Goal: Task Accomplishment & Management: Manage account settings

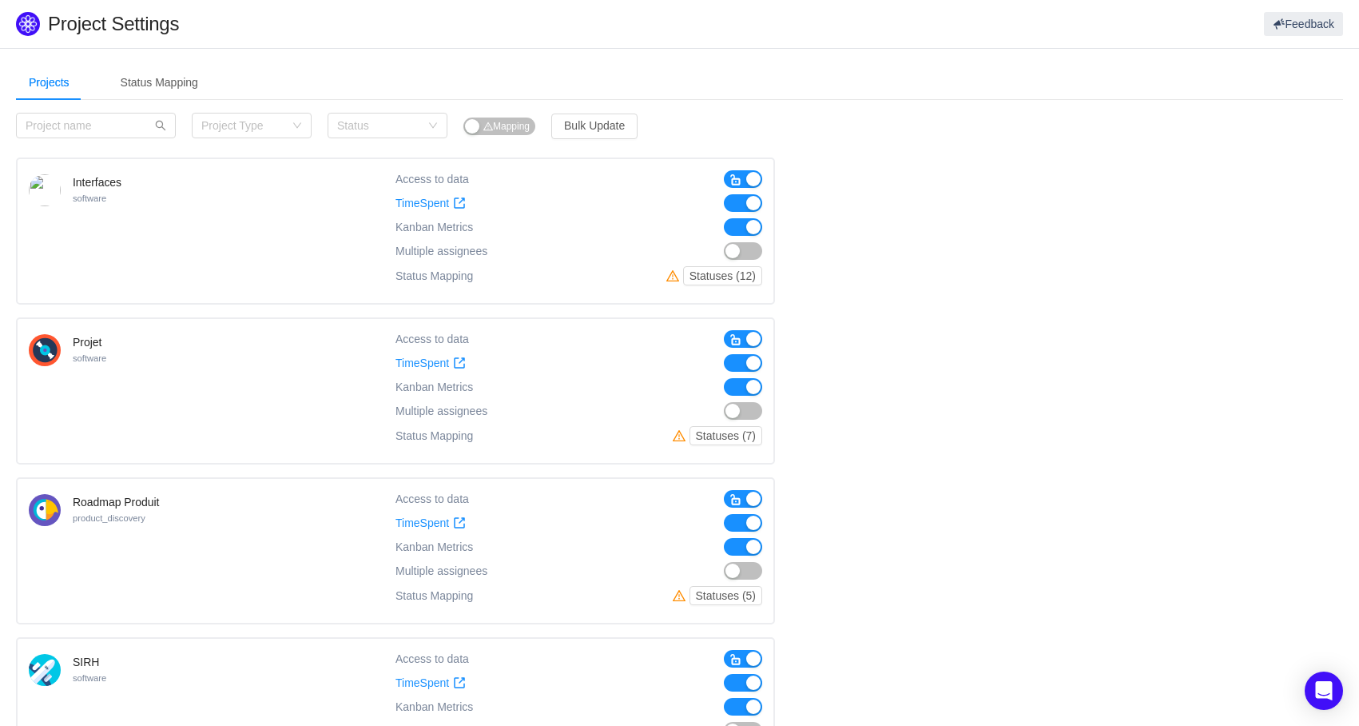
click at [738, 179] on span "button" at bounding box center [736, 179] width 13 height 13
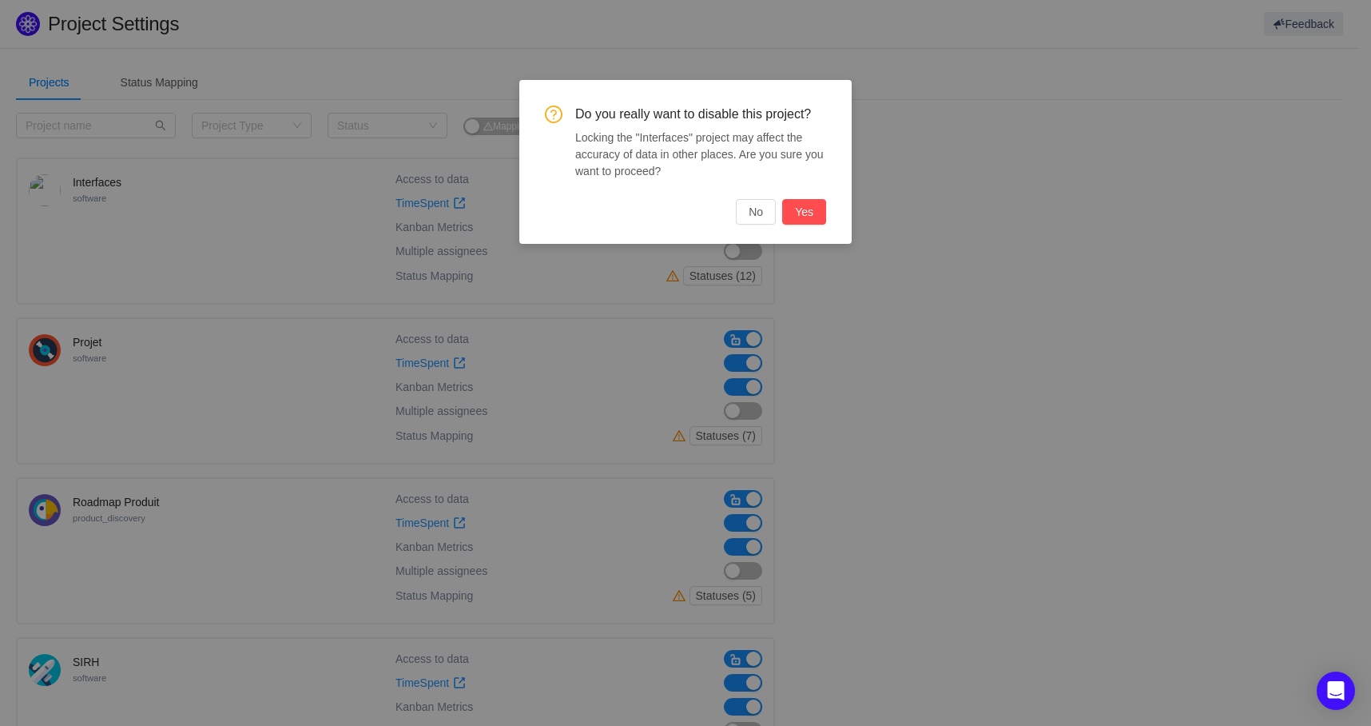
click at [799, 215] on button "Yes" at bounding box center [804, 212] width 44 height 26
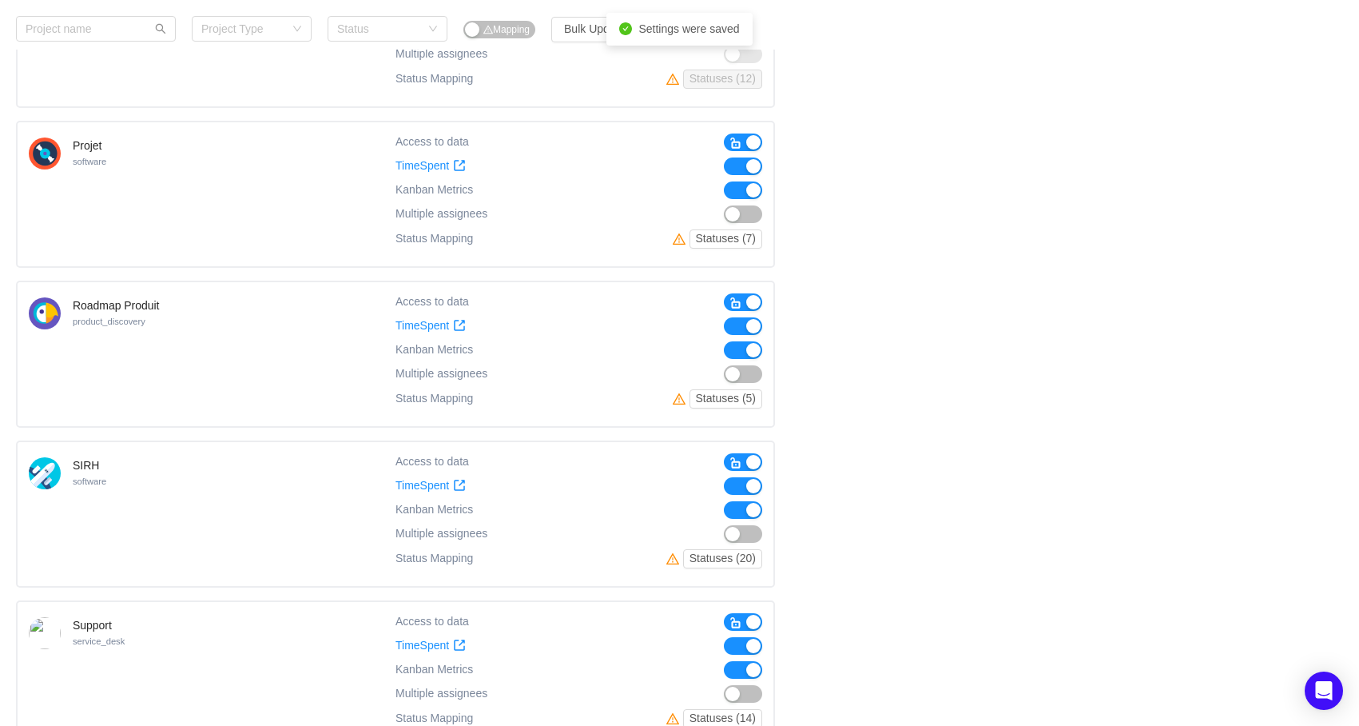
scroll to position [240, 0]
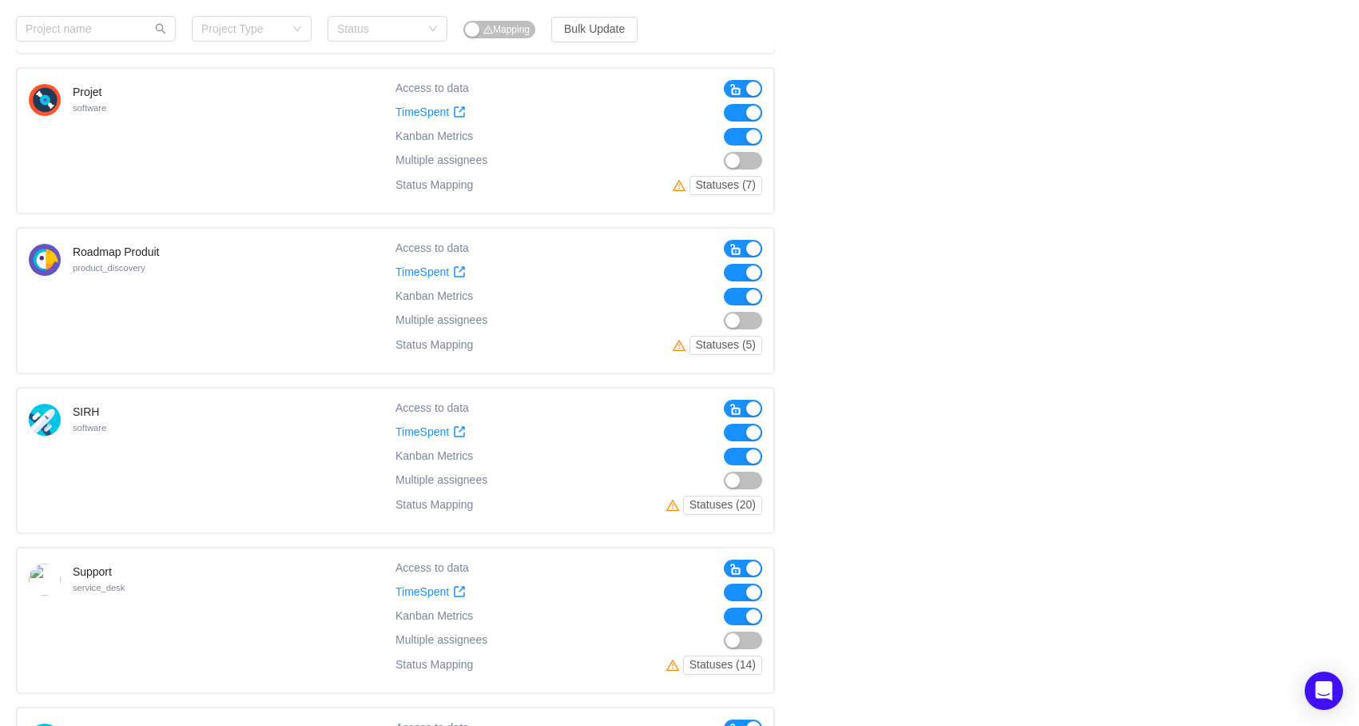
click at [746, 246] on button "button" at bounding box center [743, 249] width 38 height 18
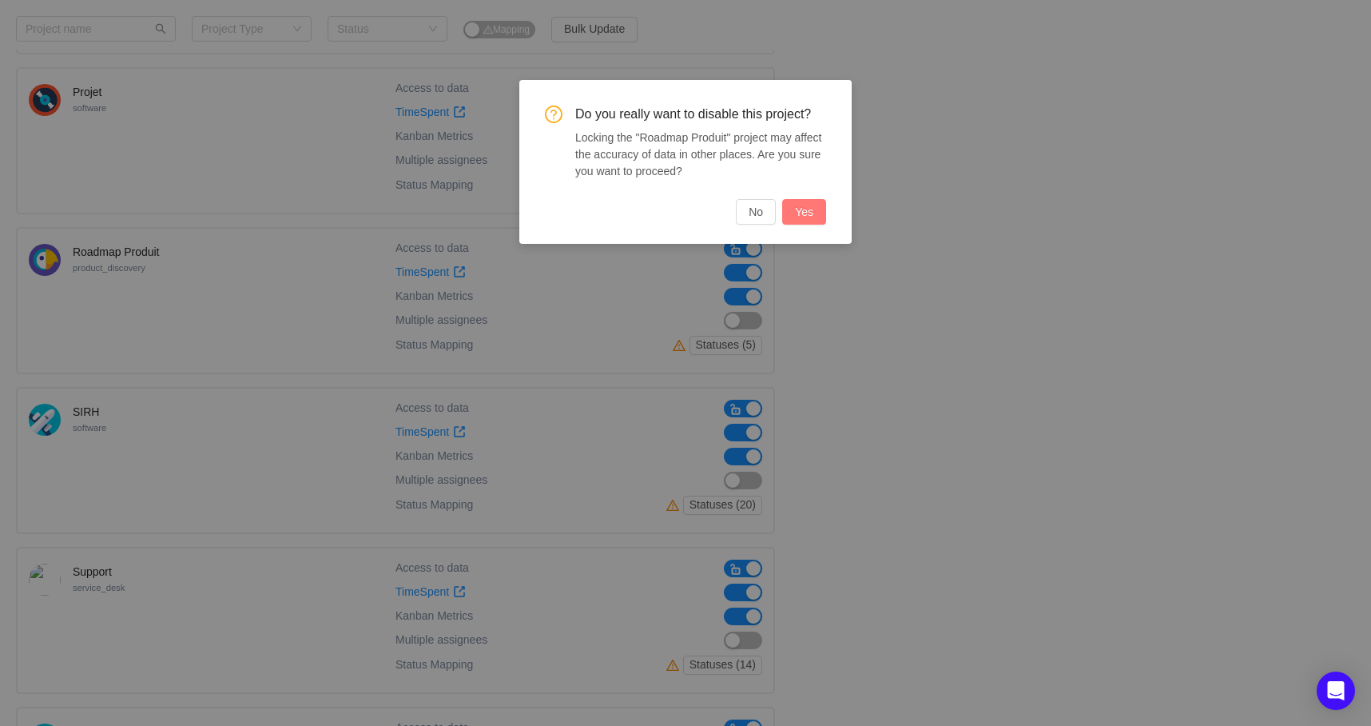
click at [803, 207] on button "Yes" at bounding box center [804, 212] width 44 height 26
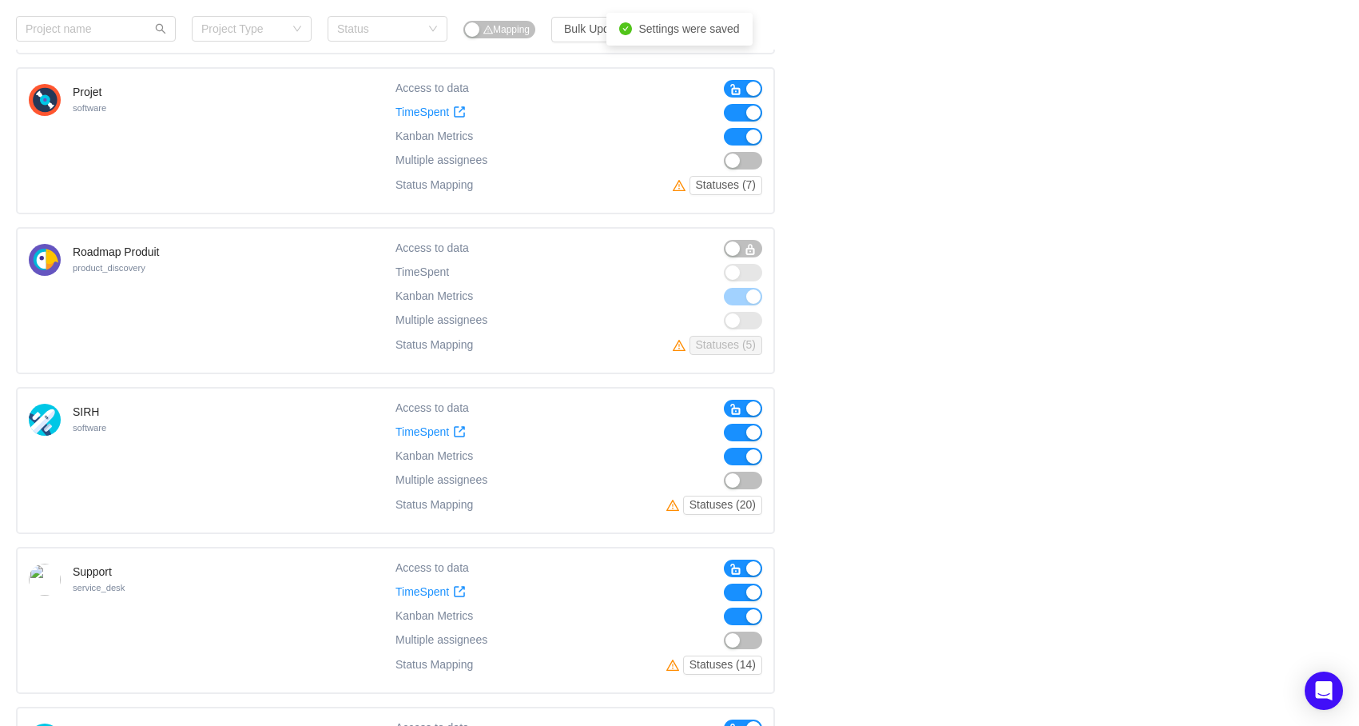
click at [735, 84] on span "button" at bounding box center [736, 89] width 13 height 13
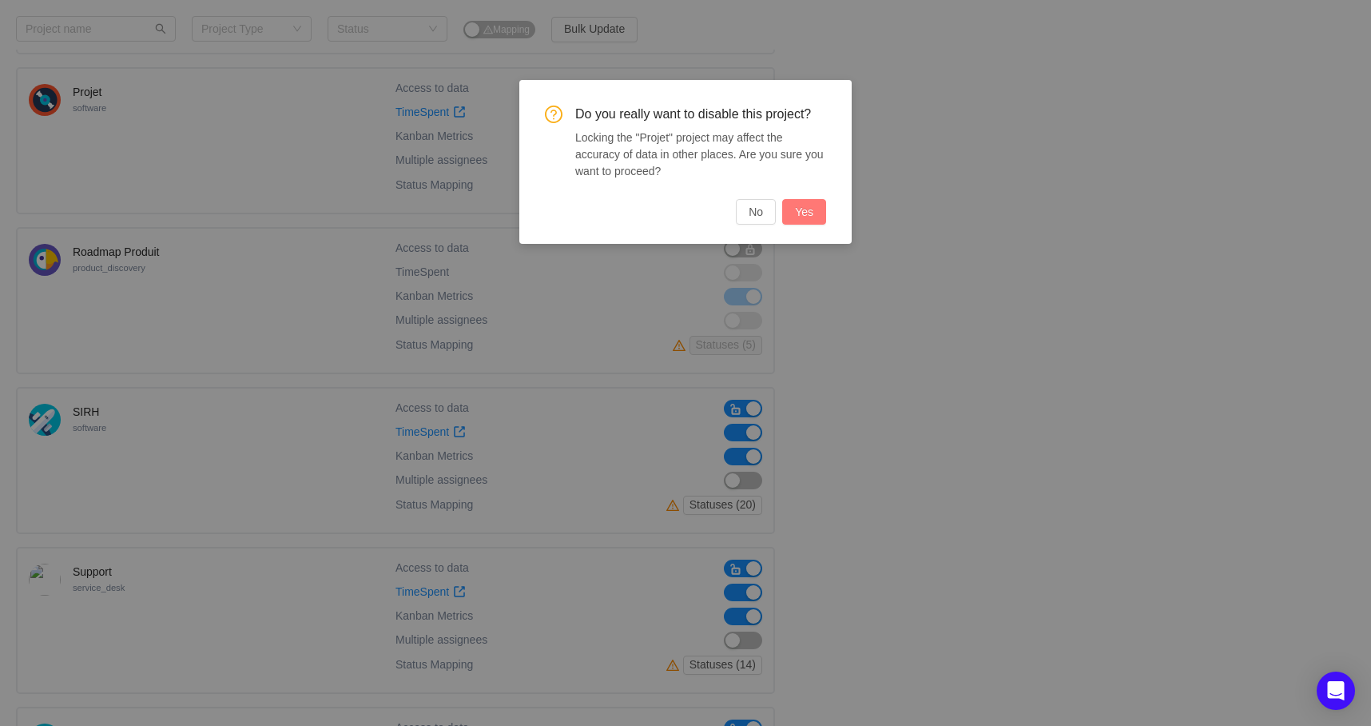
click at [799, 205] on button "Yes" at bounding box center [804, 212] width 44 height 26
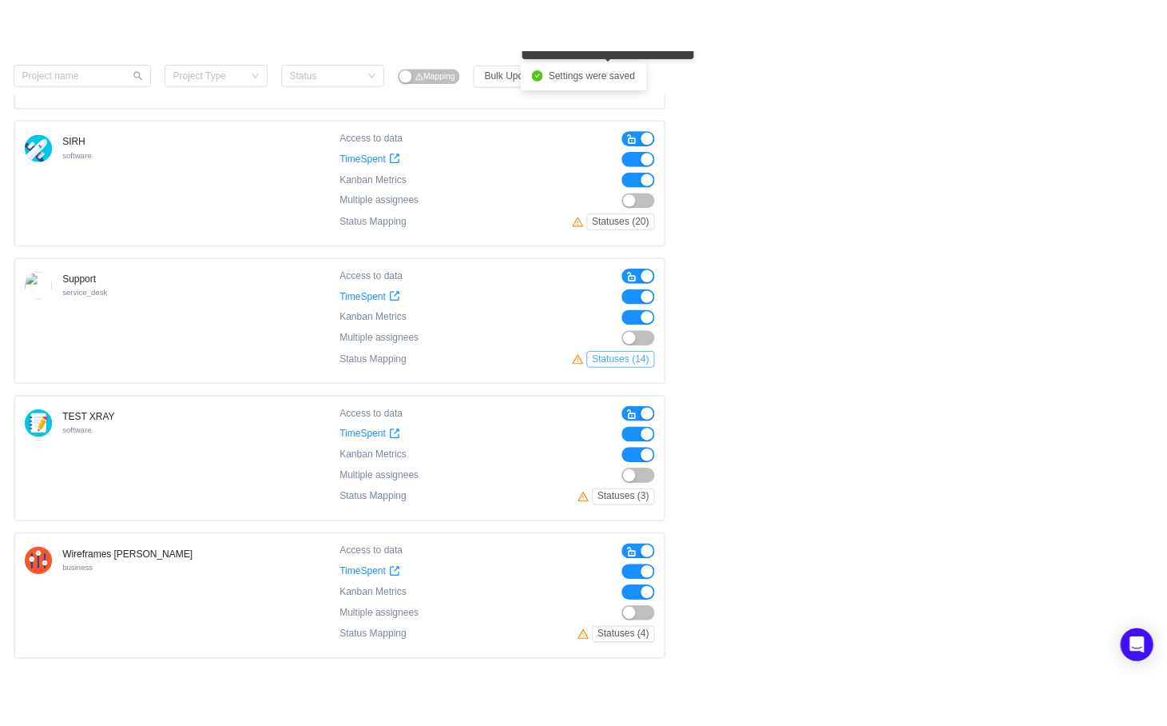
scroll to position [559, 0]
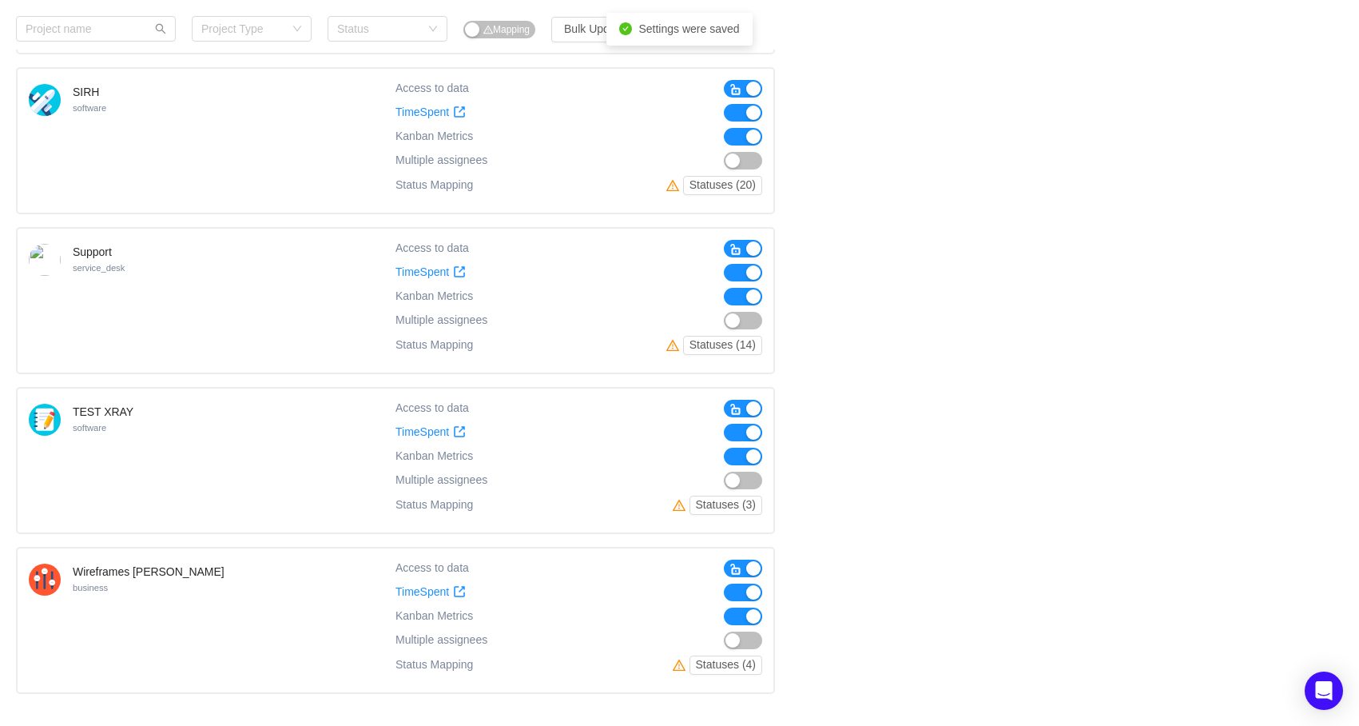
click at [746, 404] on button "button" at bounding box center [743, 409] width 38 height 18
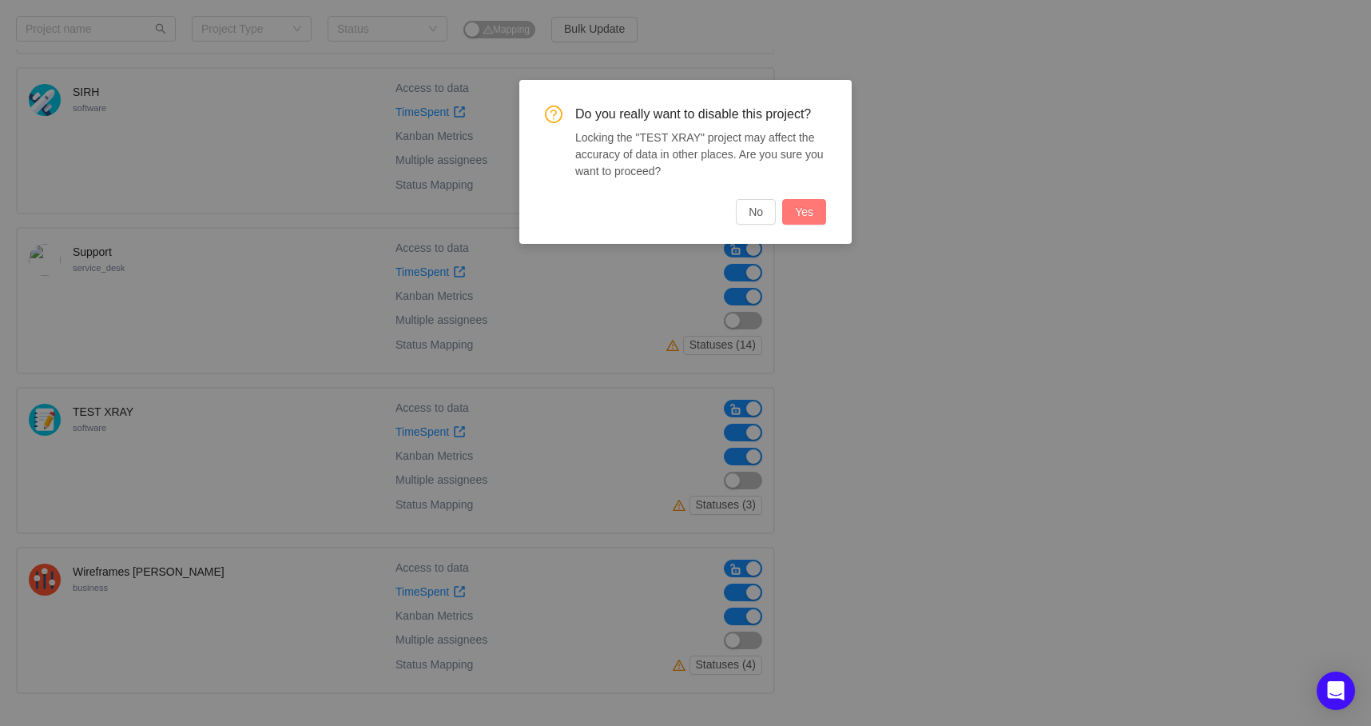
click at [806, 209] on button "Yes" at bounding box center [804, 212] width 44 height 26
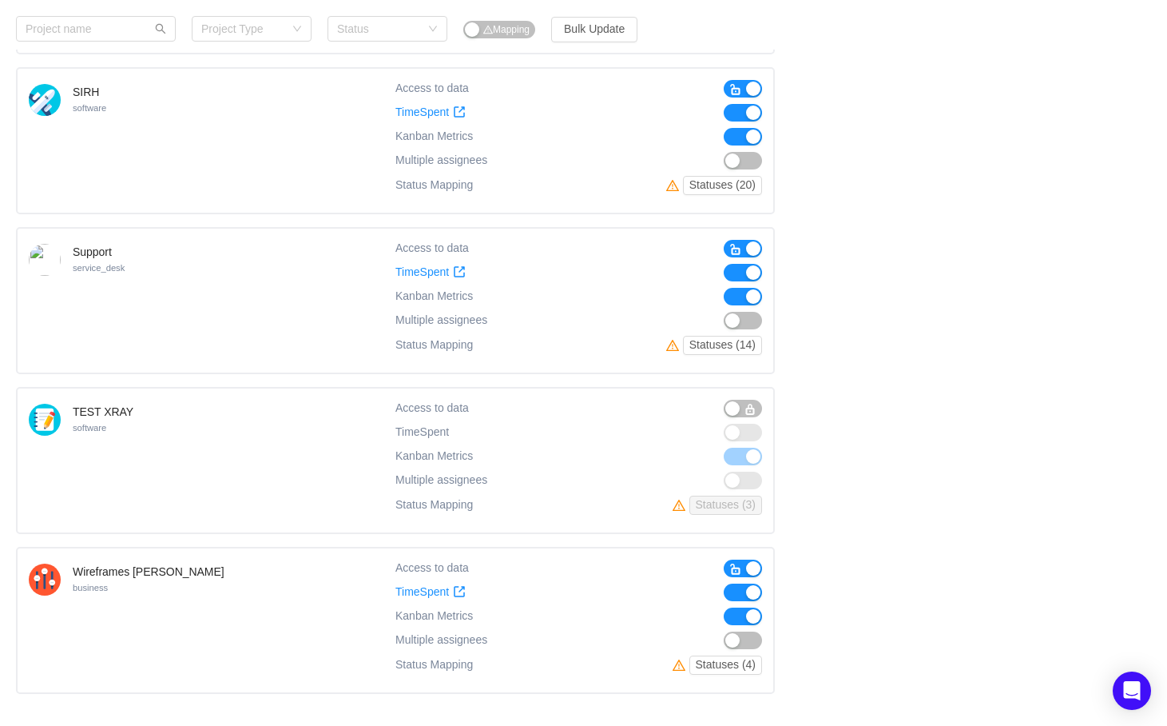
click at [928, 164] on div "Interfaces software Access to data TimeSpent TimeSpent Kanban Metrics Kanban Me…" at bounding box center [583, 141] width 1135 height 1106
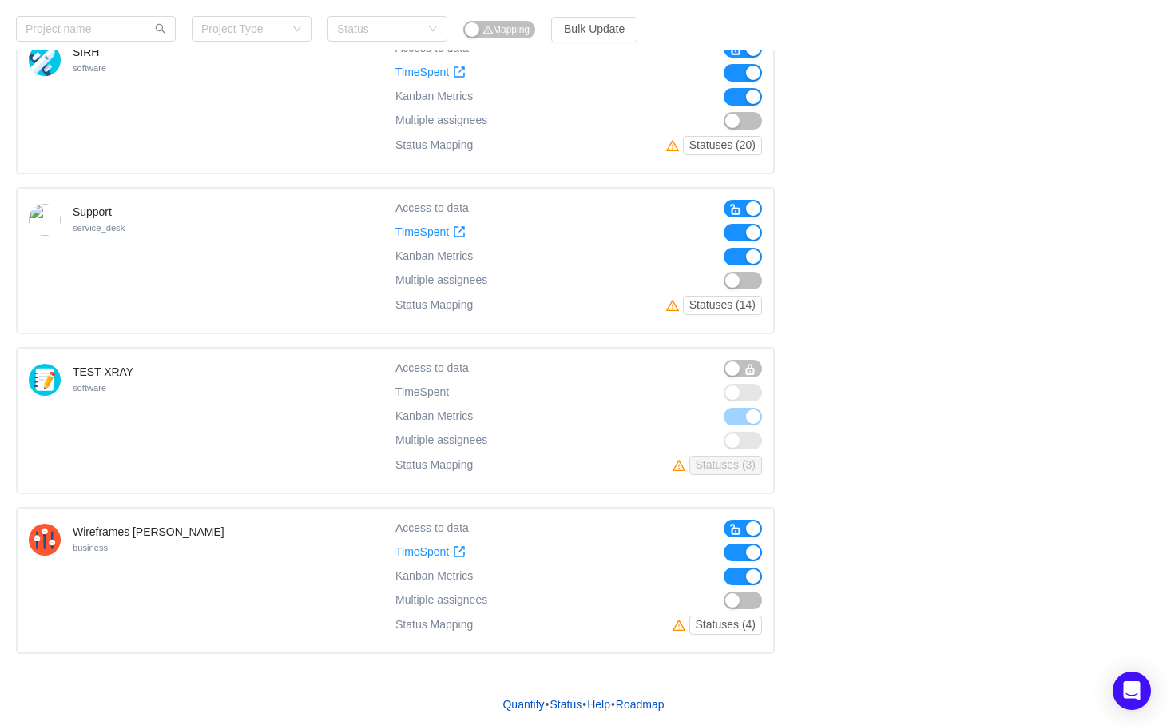
click at [752, 523] on button "button" at bounding box center [743, 528] width 38 height 18
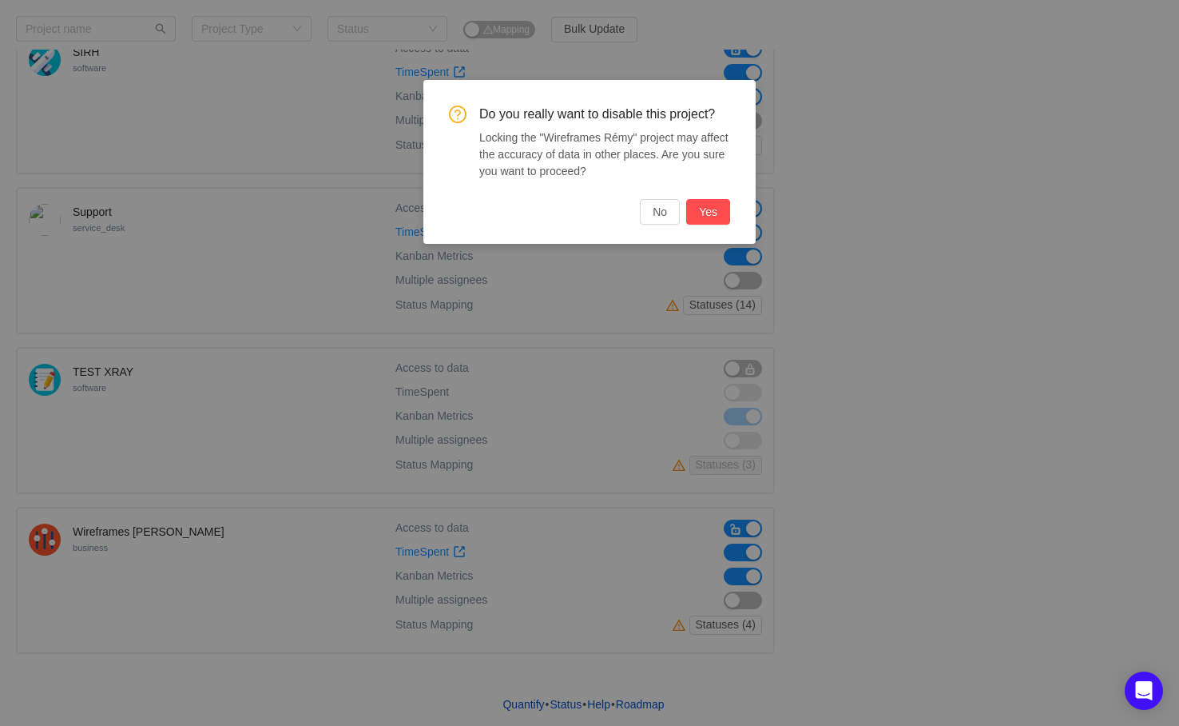
click at [700, 212] on button "Yes" at bounding box center [708, 212] width 44 height 26
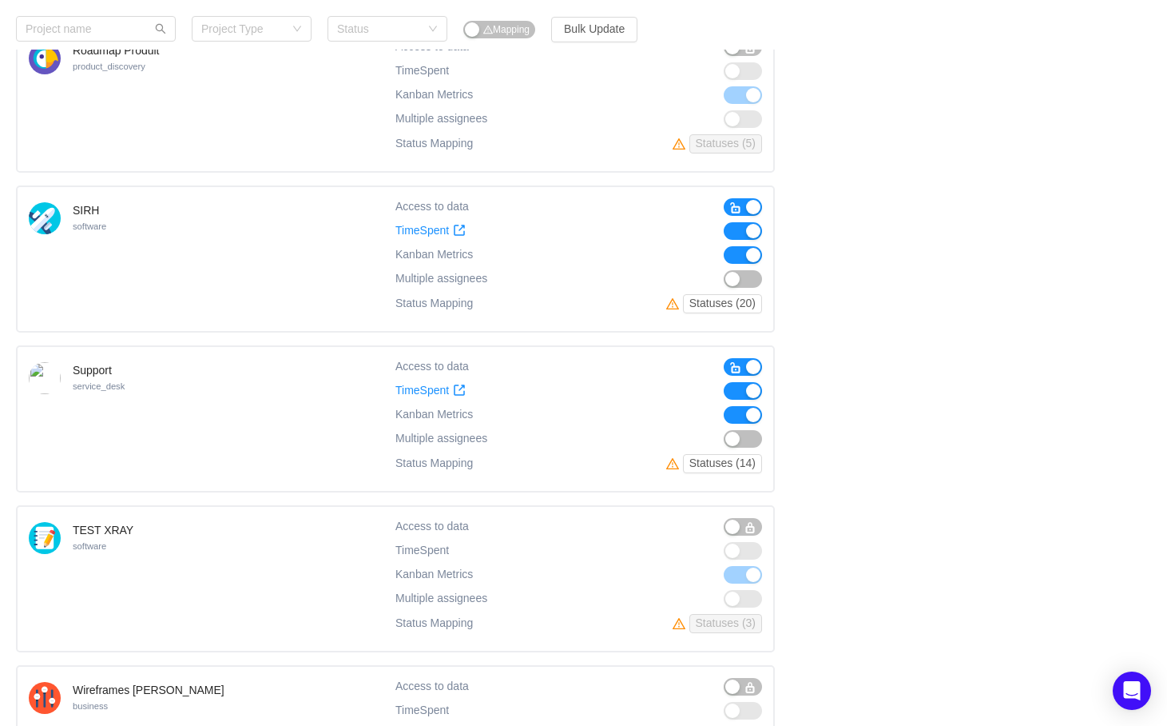
scroll to position [439, 0]
click at [750, 203] on button "button" at bounding box center [743, 209] width 38 height 18
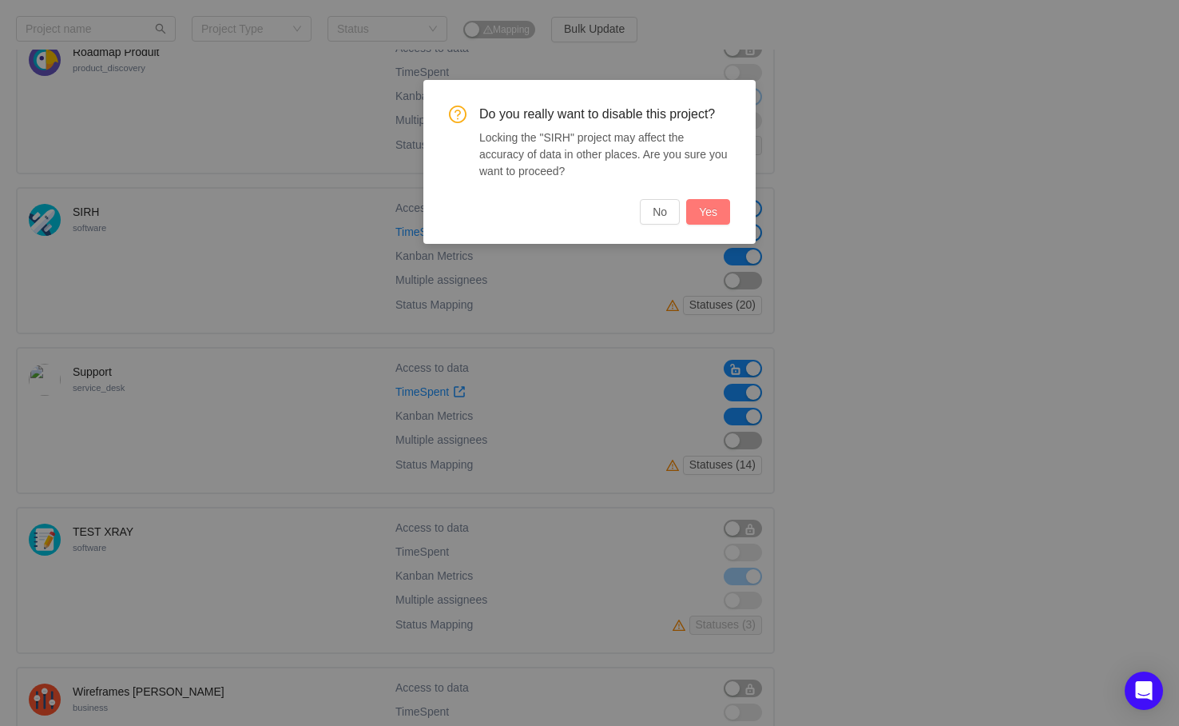
click at [698, 212] on button "Yes" at bounding box center [708, 212] width 44 height 26
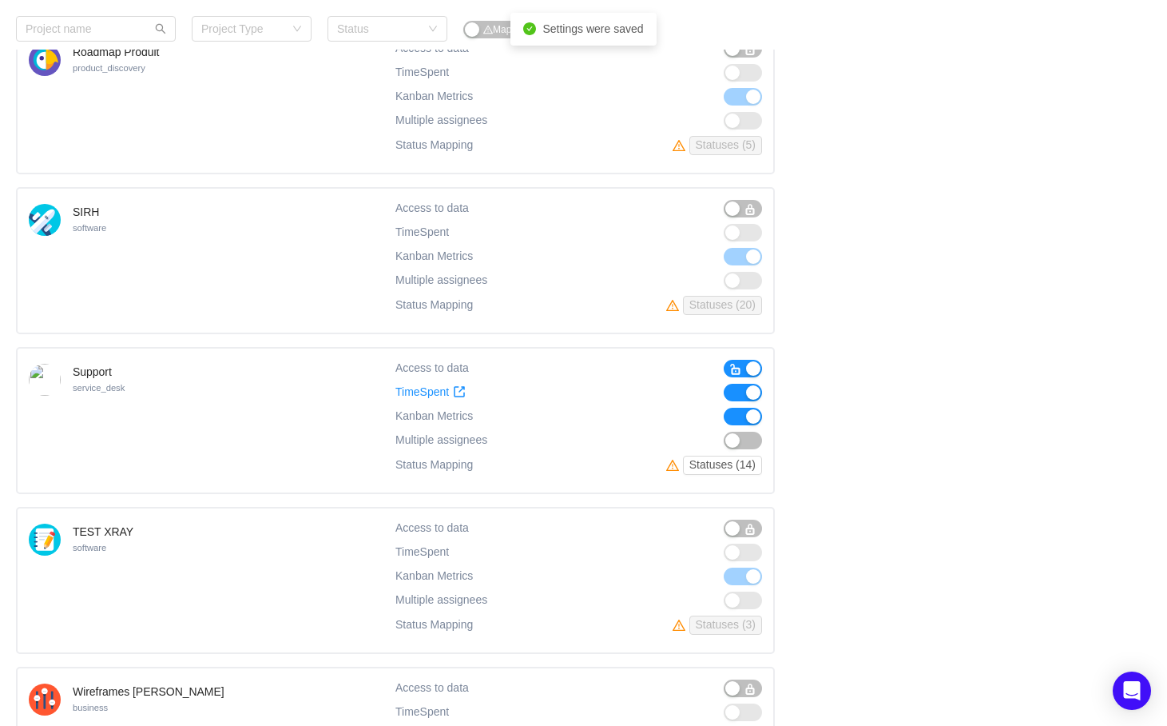
click at [742, 202] on button "button" at bounding box center [743, 209] width 38 height 18
click at [459, 234] on span at bounding box center [459, 231] width 13 height 13
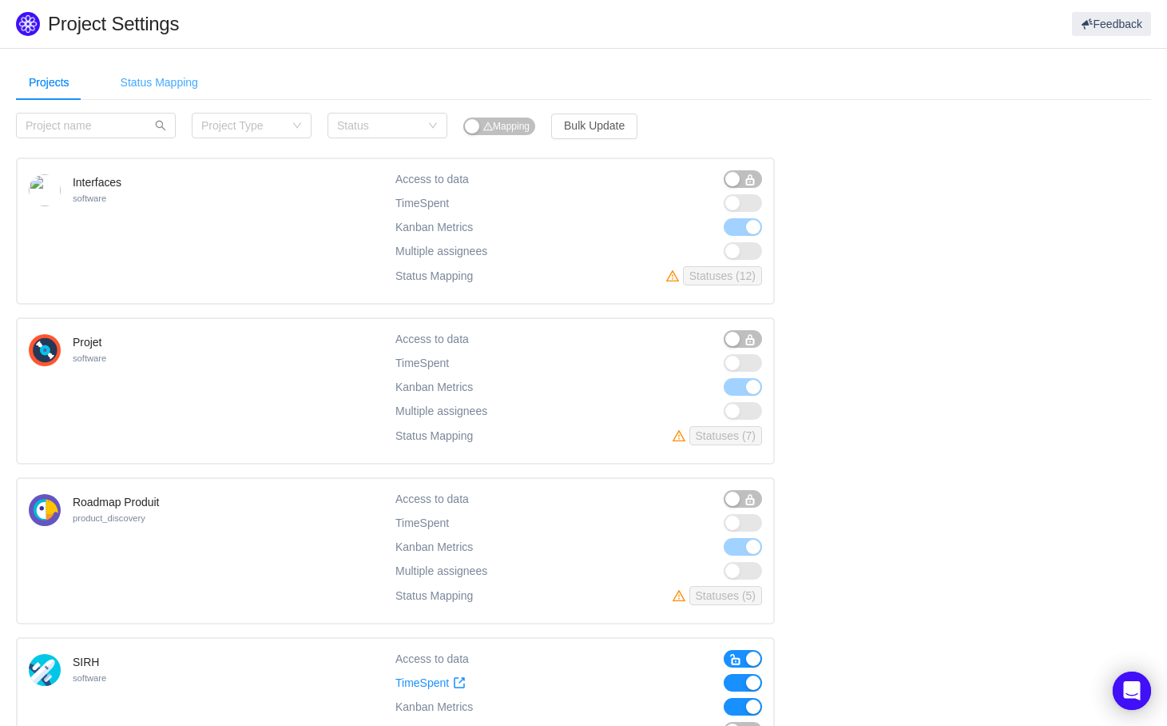
click at [173, 82] on div "Status Mapping" at bounding box center [159, 83] width 103 height 36
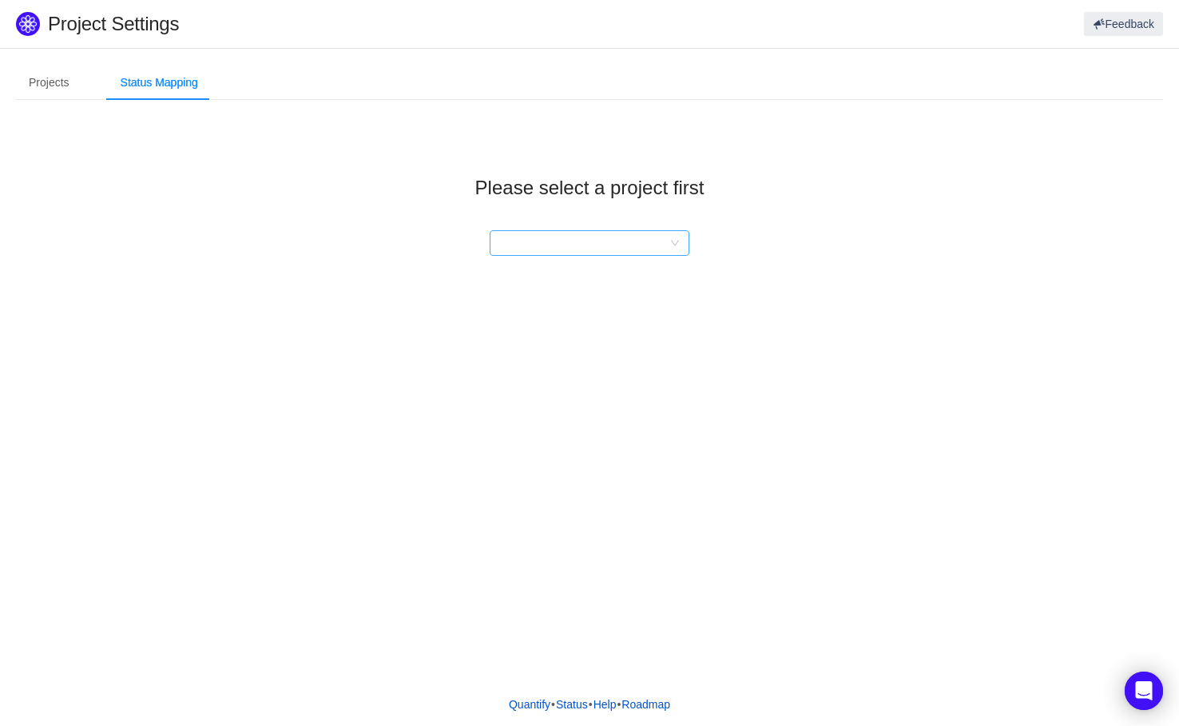
click at [548, 238] on div at bounding box center [584, 243] width 170 height 24
click at [514, 297] on li "Support" at bounding box center [590, 301] width 200 height 26
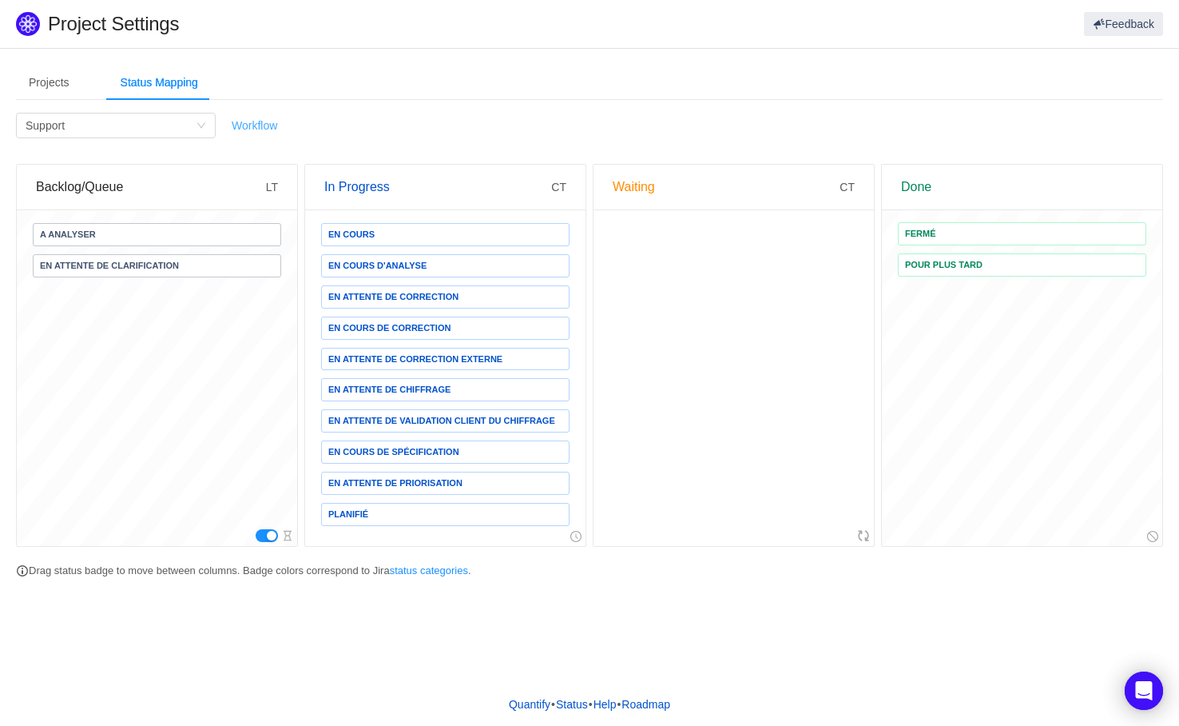
click at [261, 129] on link "Workflow" at bounding box center [255, 125] width 46 height 13
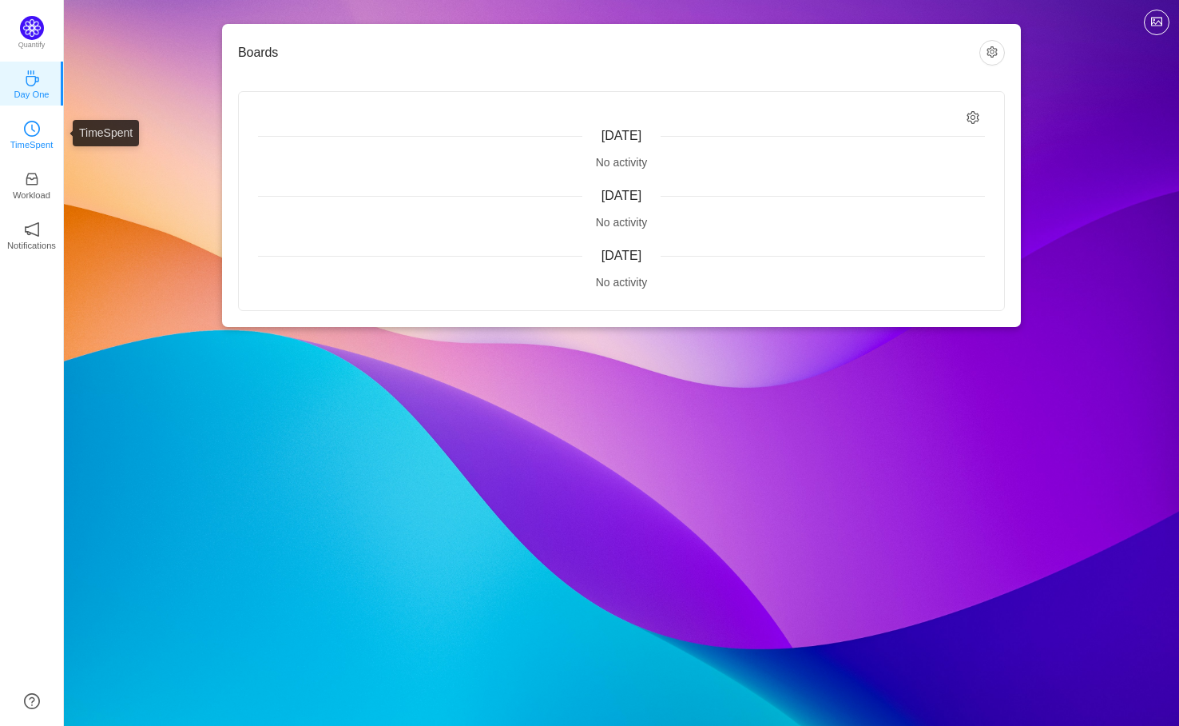
click at [36, 126] on icon "icon: clock-circle" at bounding box center [32, 129] width 16 height 16
